Goal: Information Seeking & Learning: Learn about a topic

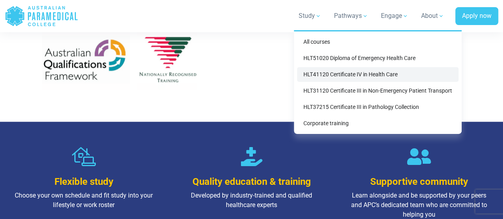
click at [326, 73] on link "HLT41120 Certificate IV in Health Care" at bounding box center [378, 74] width 162 height 15
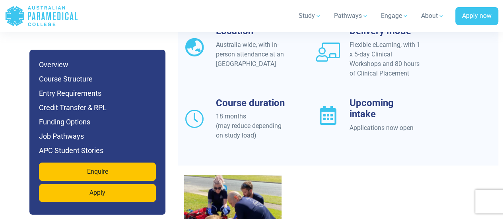
scroll to position [724, 0]
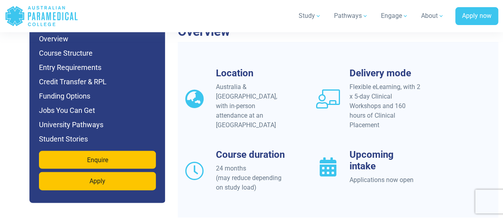
scroll to position [766, 0]
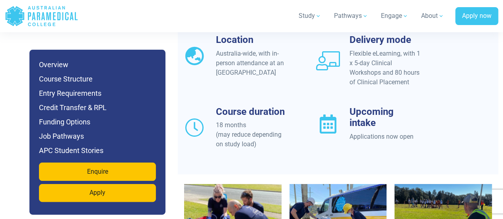
scroll to position [709, 0]
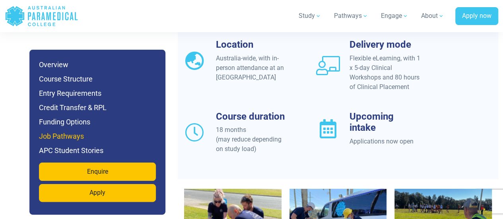
click at [80, 138] on h6 "Job Pathways" at bounding box center [97, 136] width 117 height 11
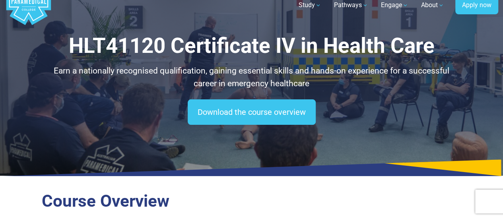
scroll to position [31, 0]
